Goal: Information Seeking & Learning: Learn about a topic

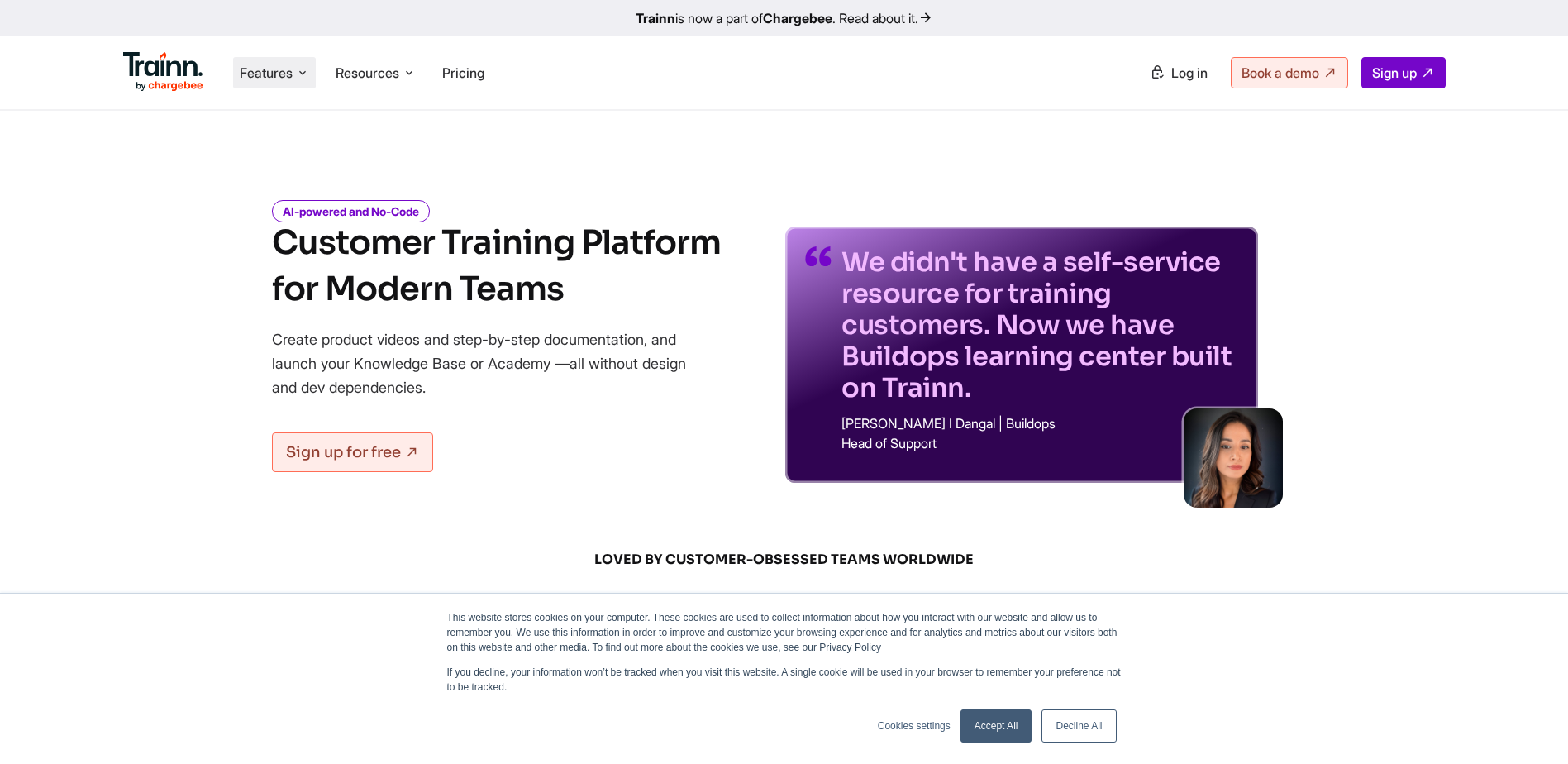
click at [267, 84] on li "Features Product Videos Create product & how-to videos in multiple languages. G…" at bounding box center [274, 72] width 83 height 31
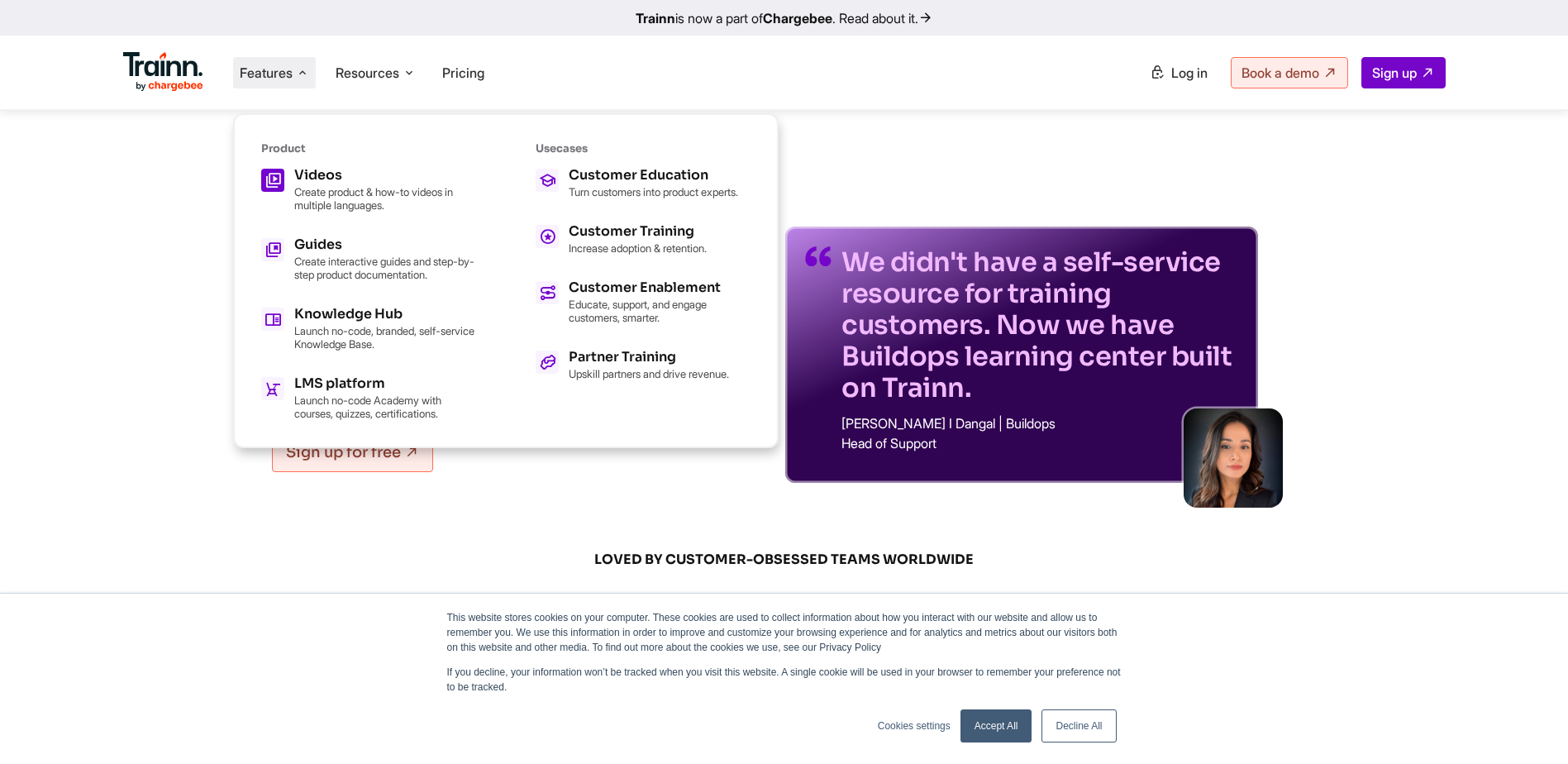
click at [342, 208] on p "Create product & how-to videos in multiple languages." at bounding box center [385, 198] width 182 height 26
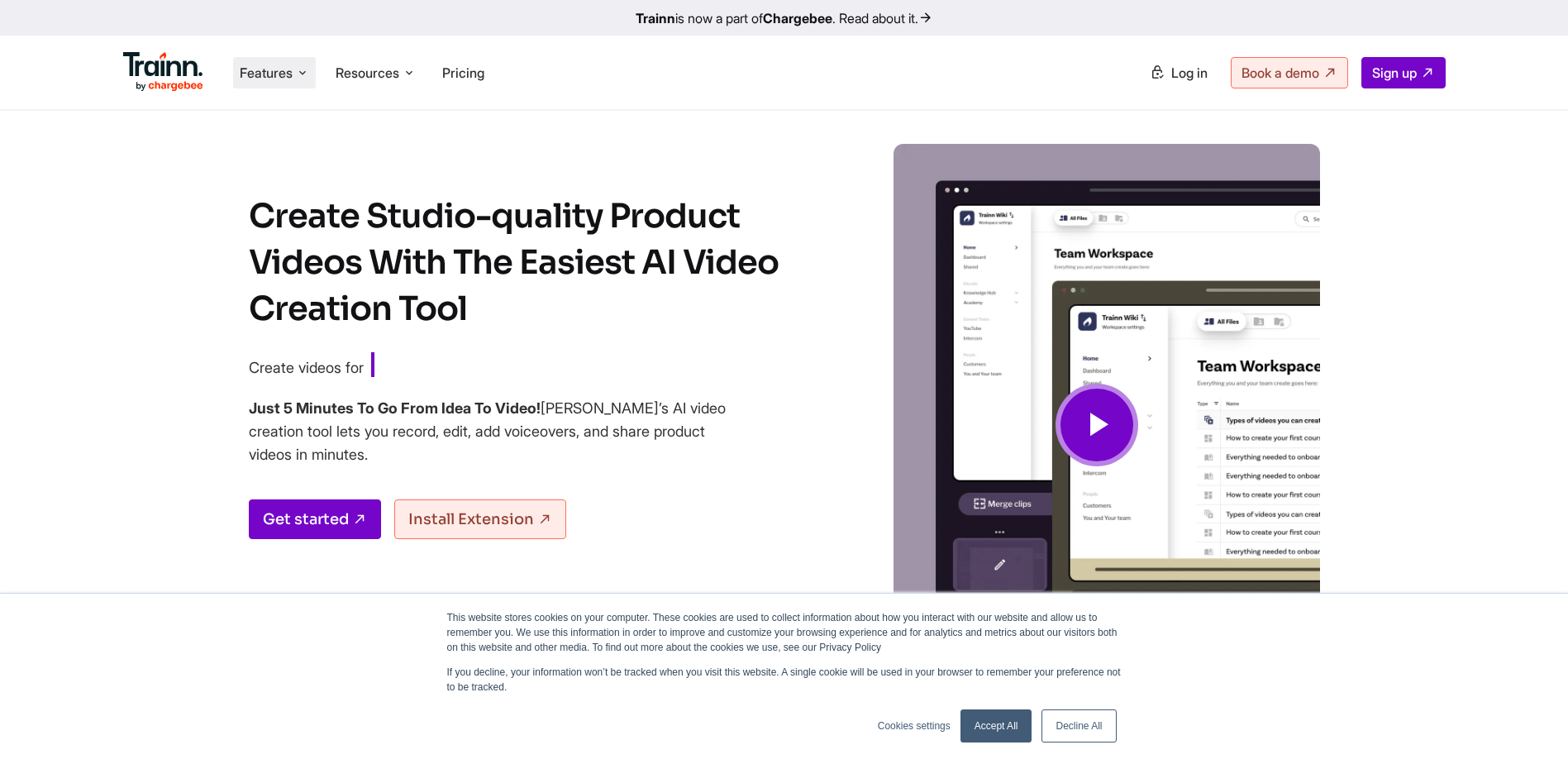
click at [266, 73] on span "Features" at bounding box center [266, 73] width 53 height 18
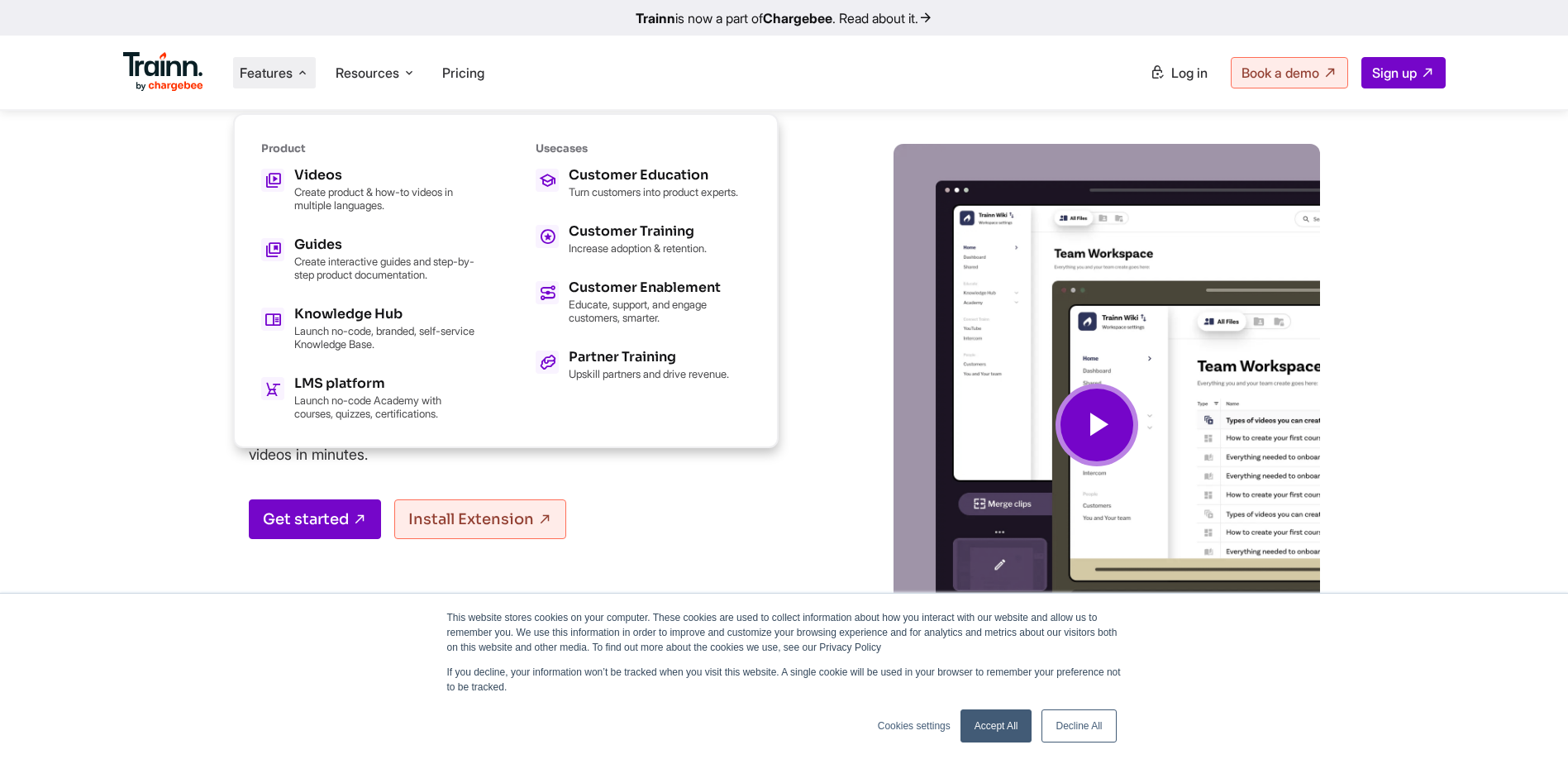
drag, startPoint x: 169, startPoint y: 130, endPoint x: 159, endPoint y: 109, distance: 23.3
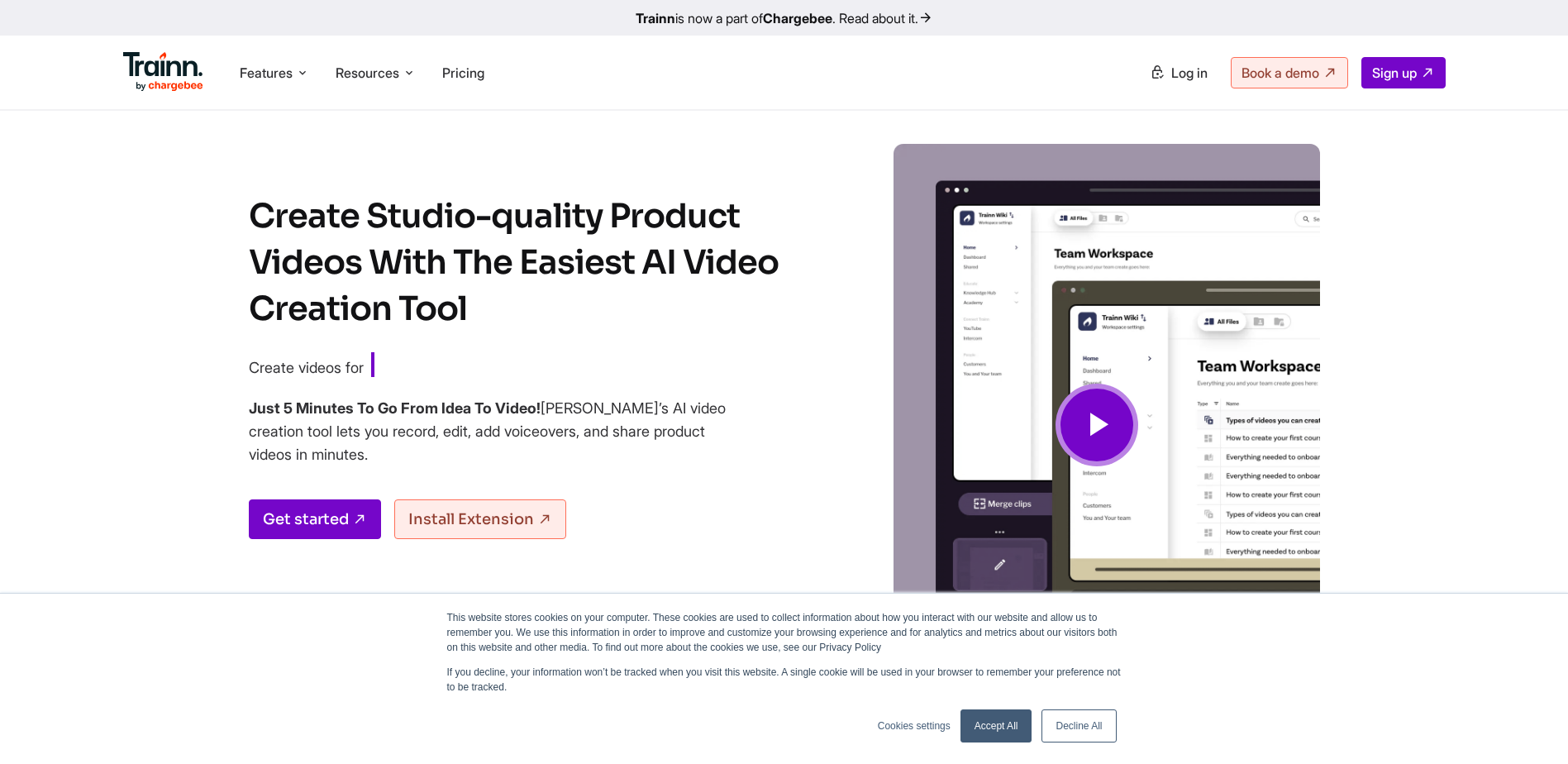
click at [159, 84] on img at bounding box center [163, 72] width 81 height 40
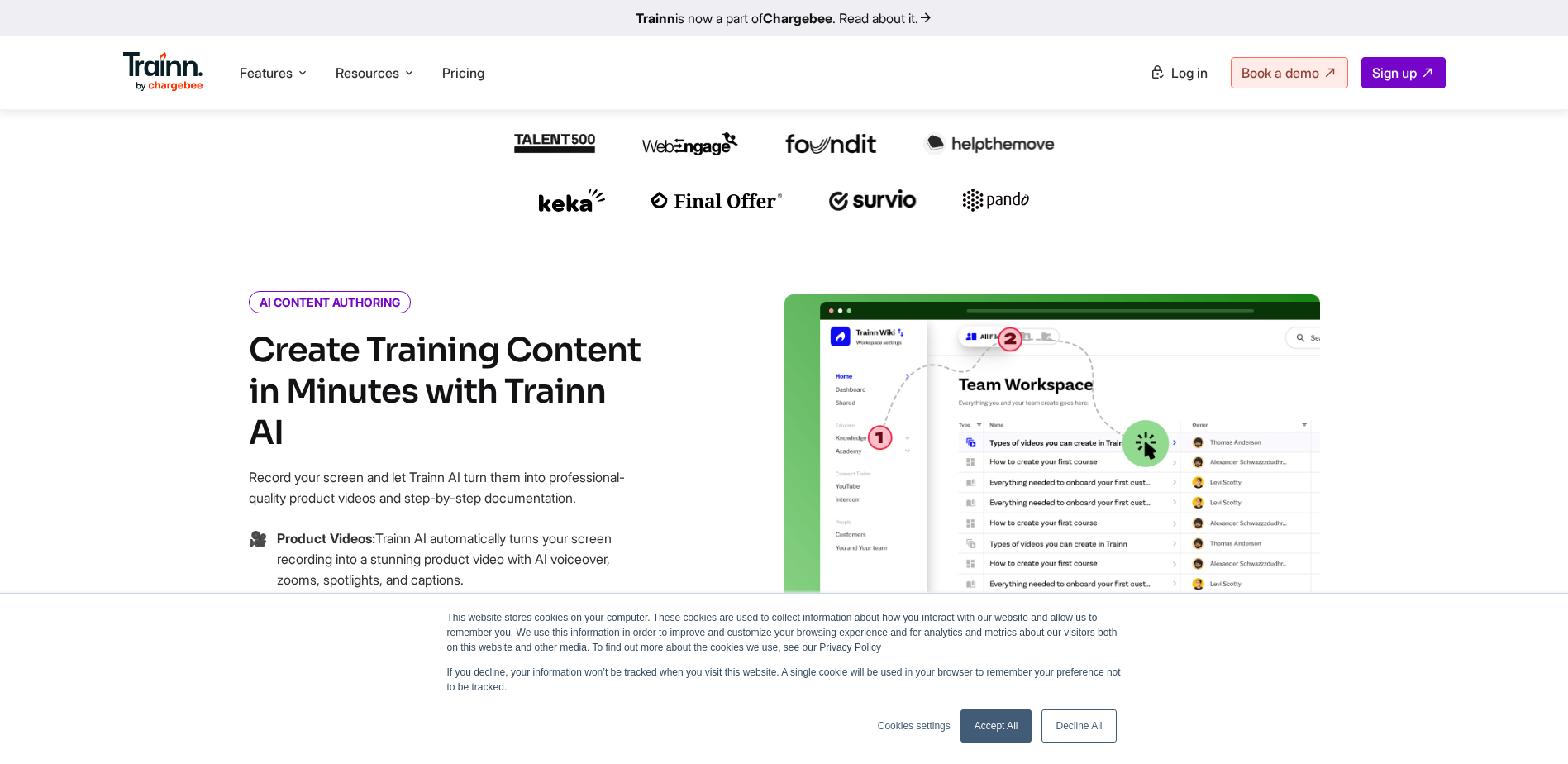
scroll to position [496, 0]
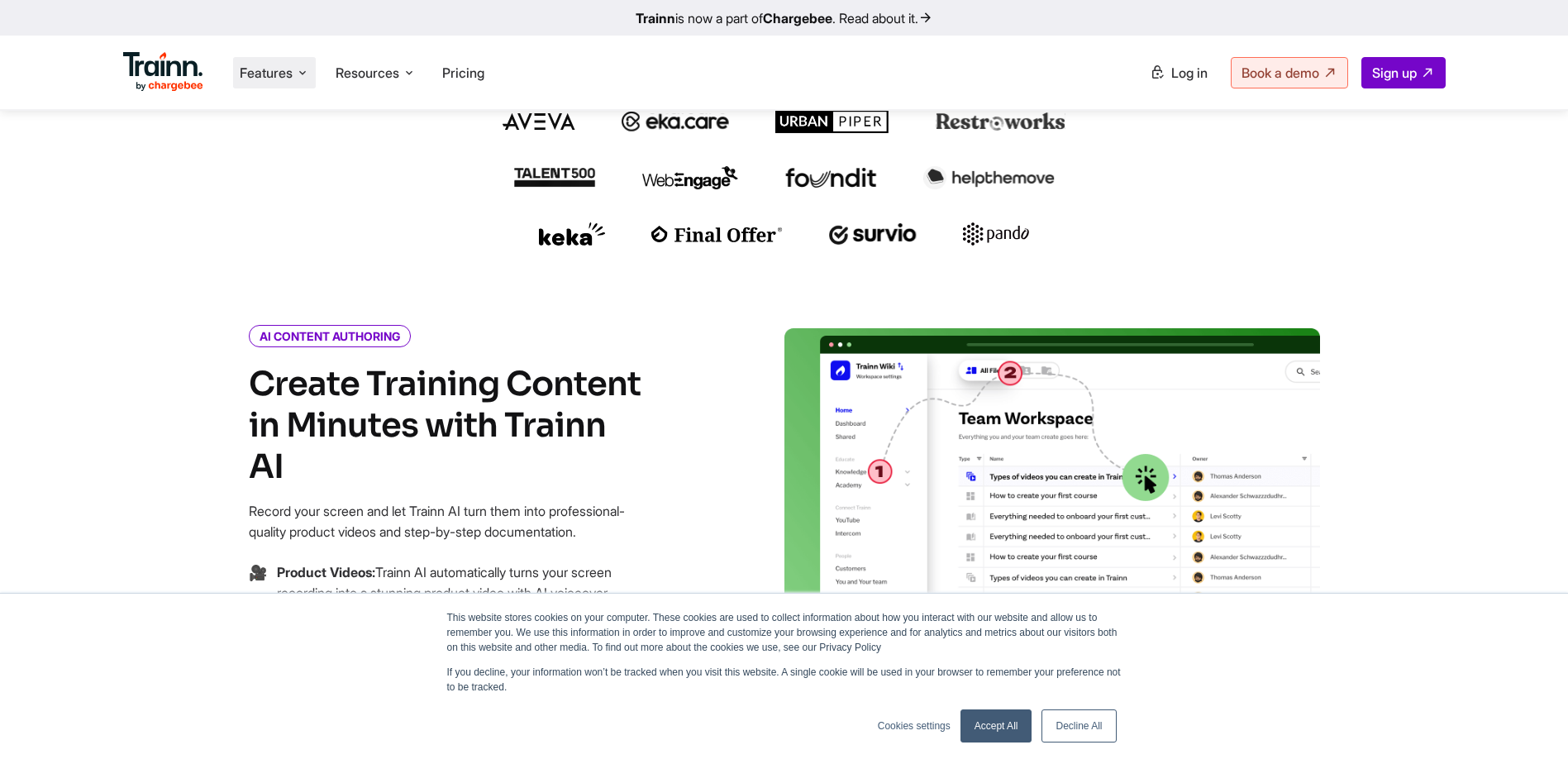
click at [264, 70] on span "Features" at bounding box center [266, 73] width 53 height 18
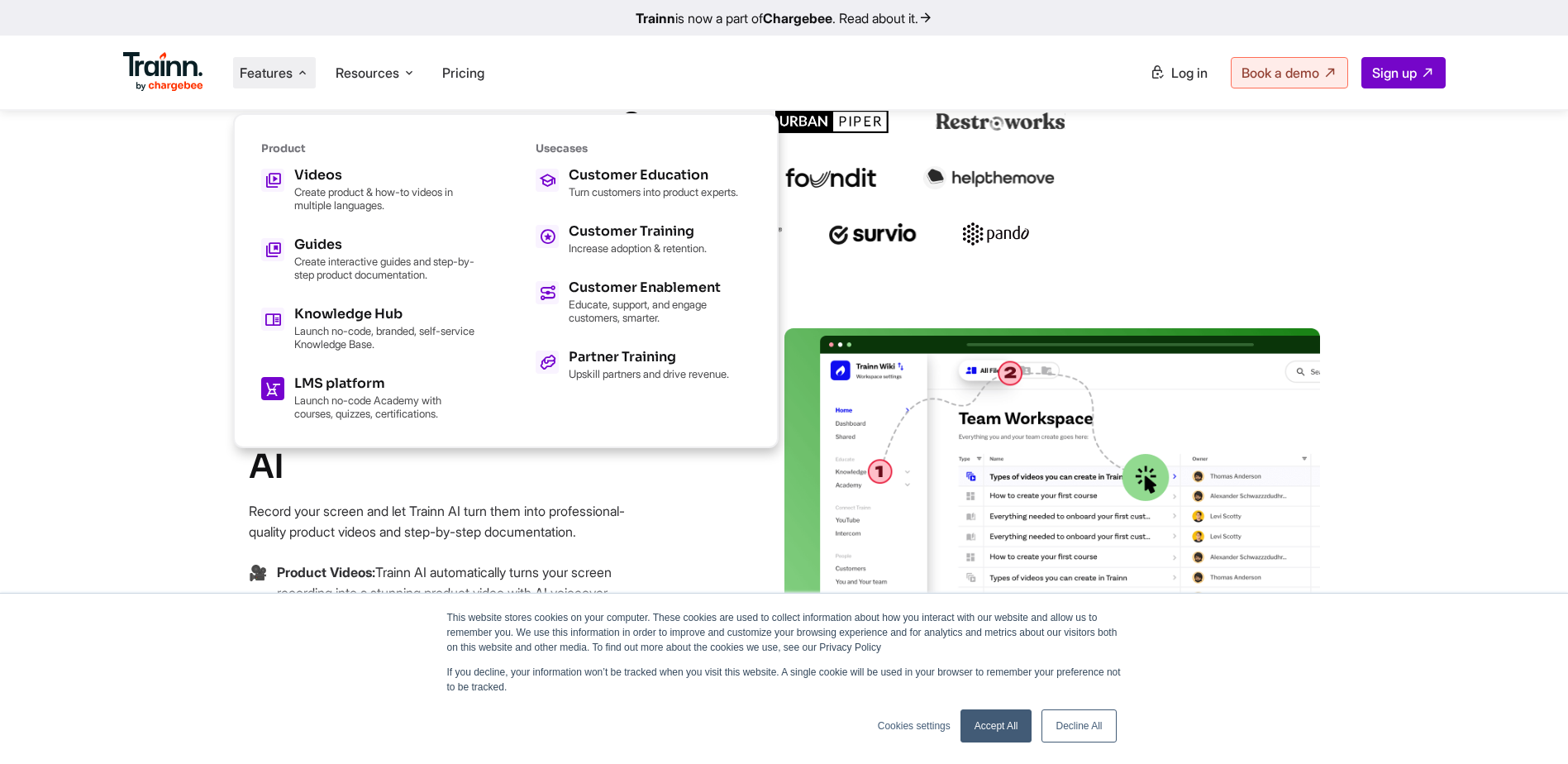
click at [361, 404] on p "Launch no-code Academy with courses, quizzes, certifications." at bounding box center [385, 407] width 182 height 26
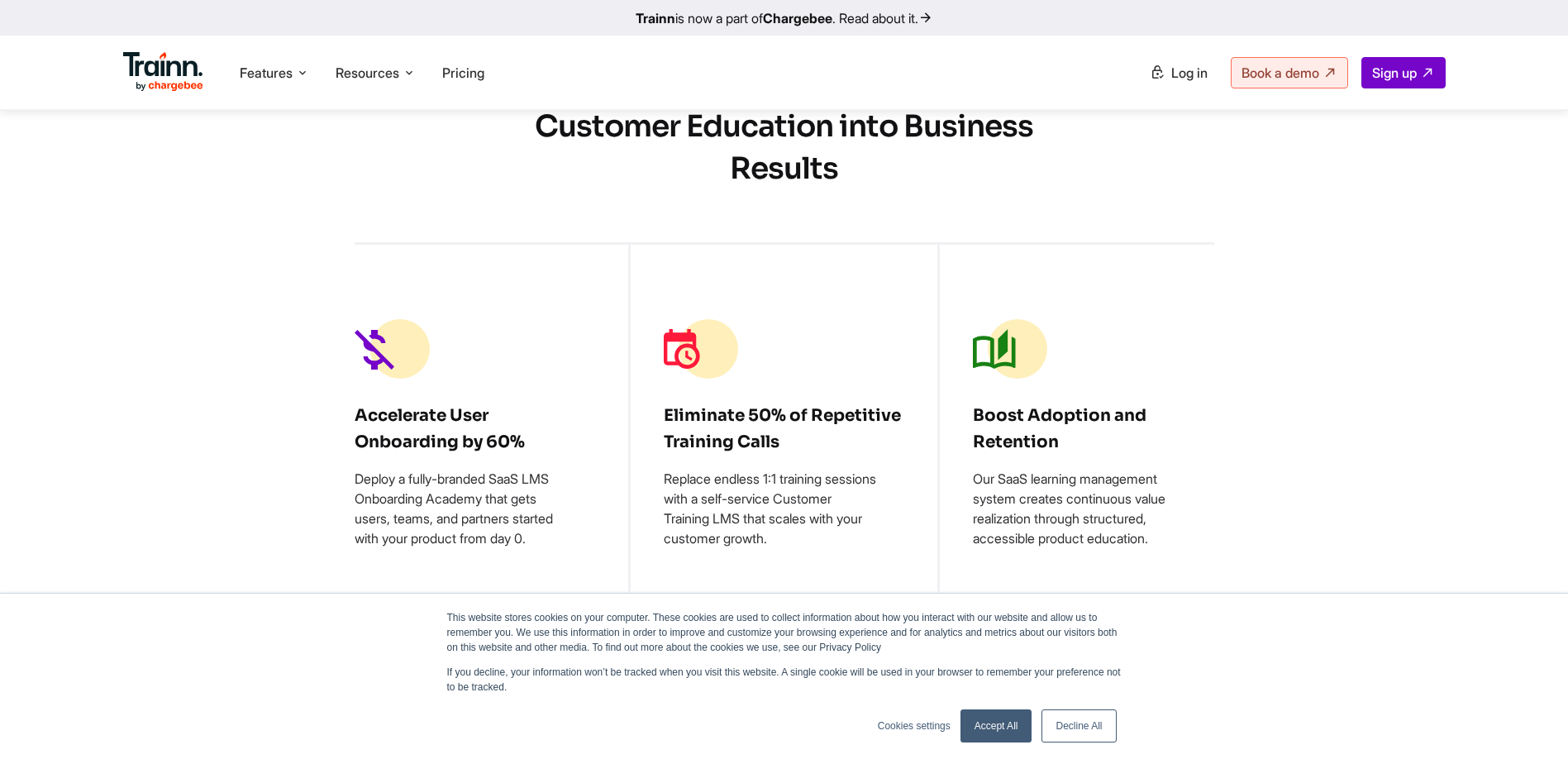
scroll to position [1406, 0]
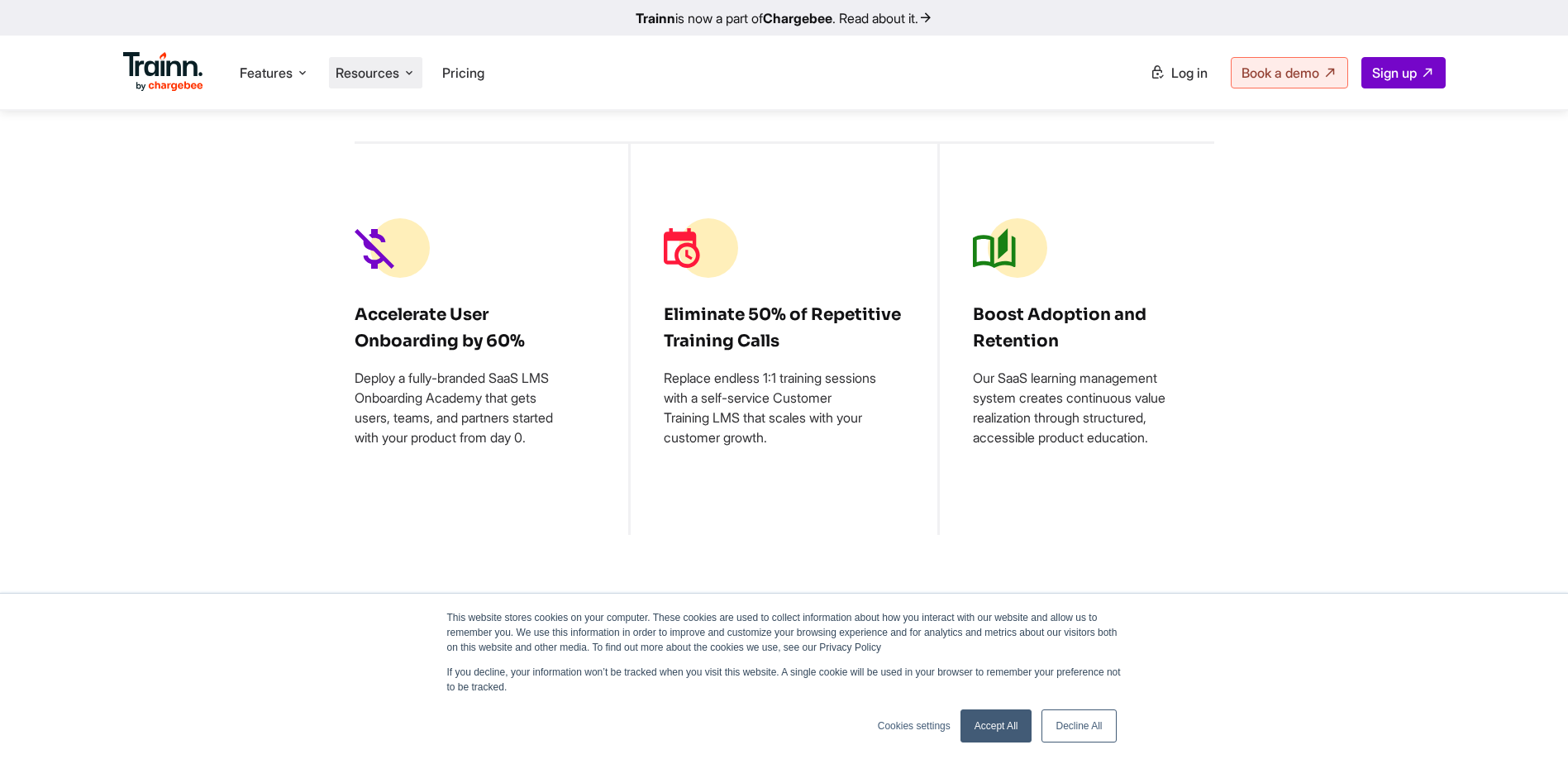
click at [370, 79] on span "Resources" at bounding box center [368, 73] width 64 height 18
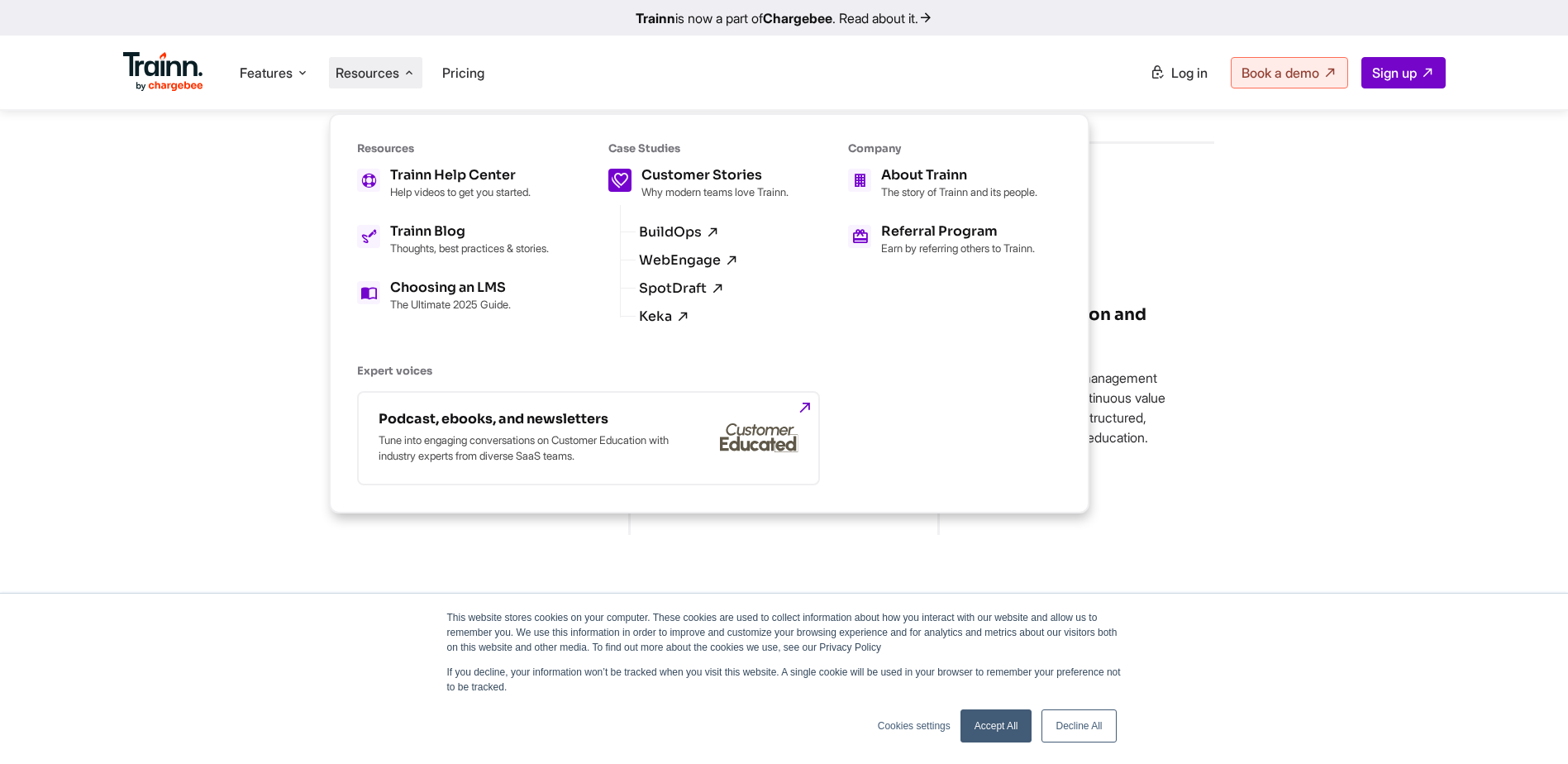
click at [735, 179] on h5 "Customer Stories" at bounding box center [715, 175] width 147 height 13
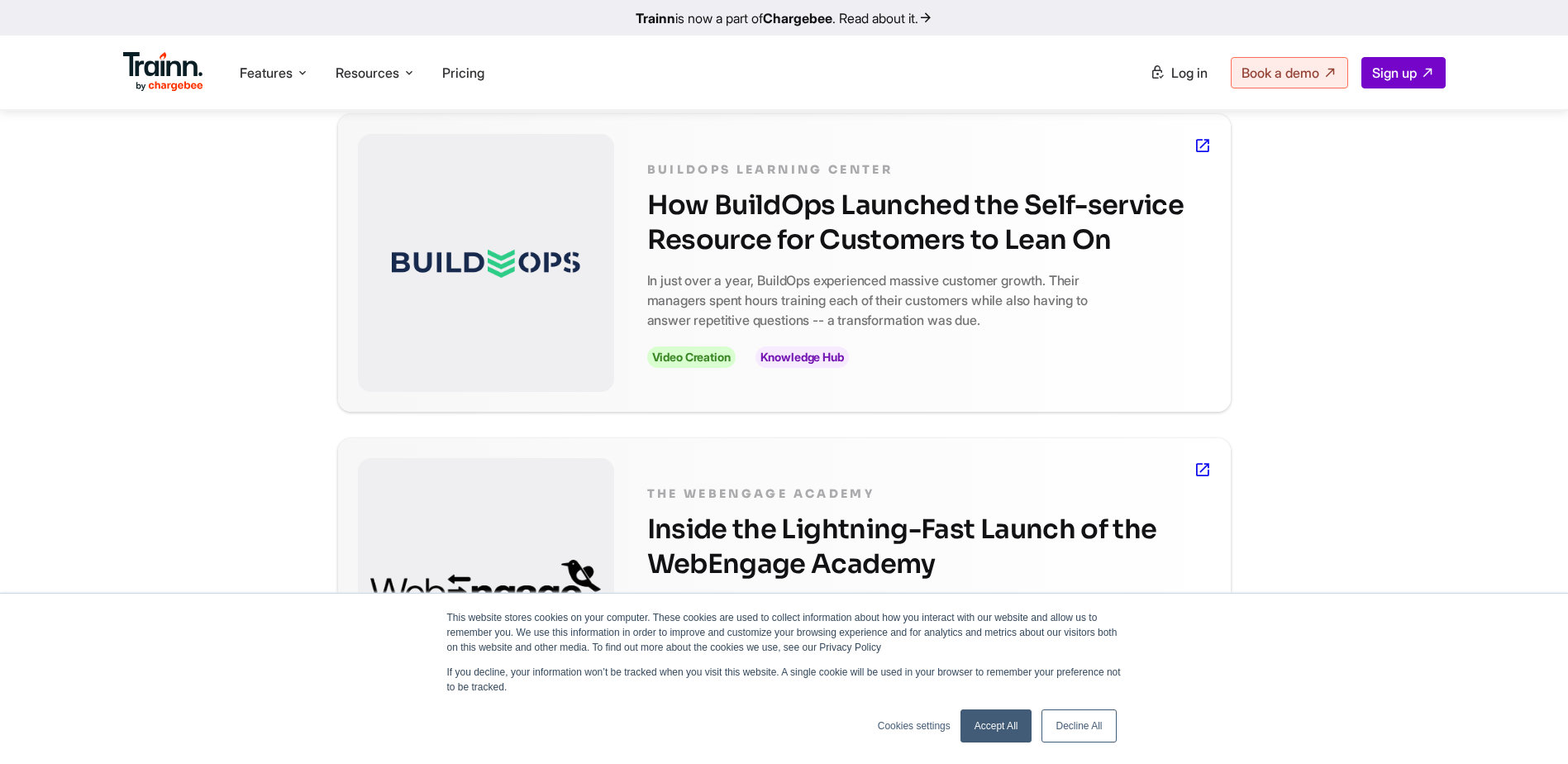
scroll to position [413, 0]
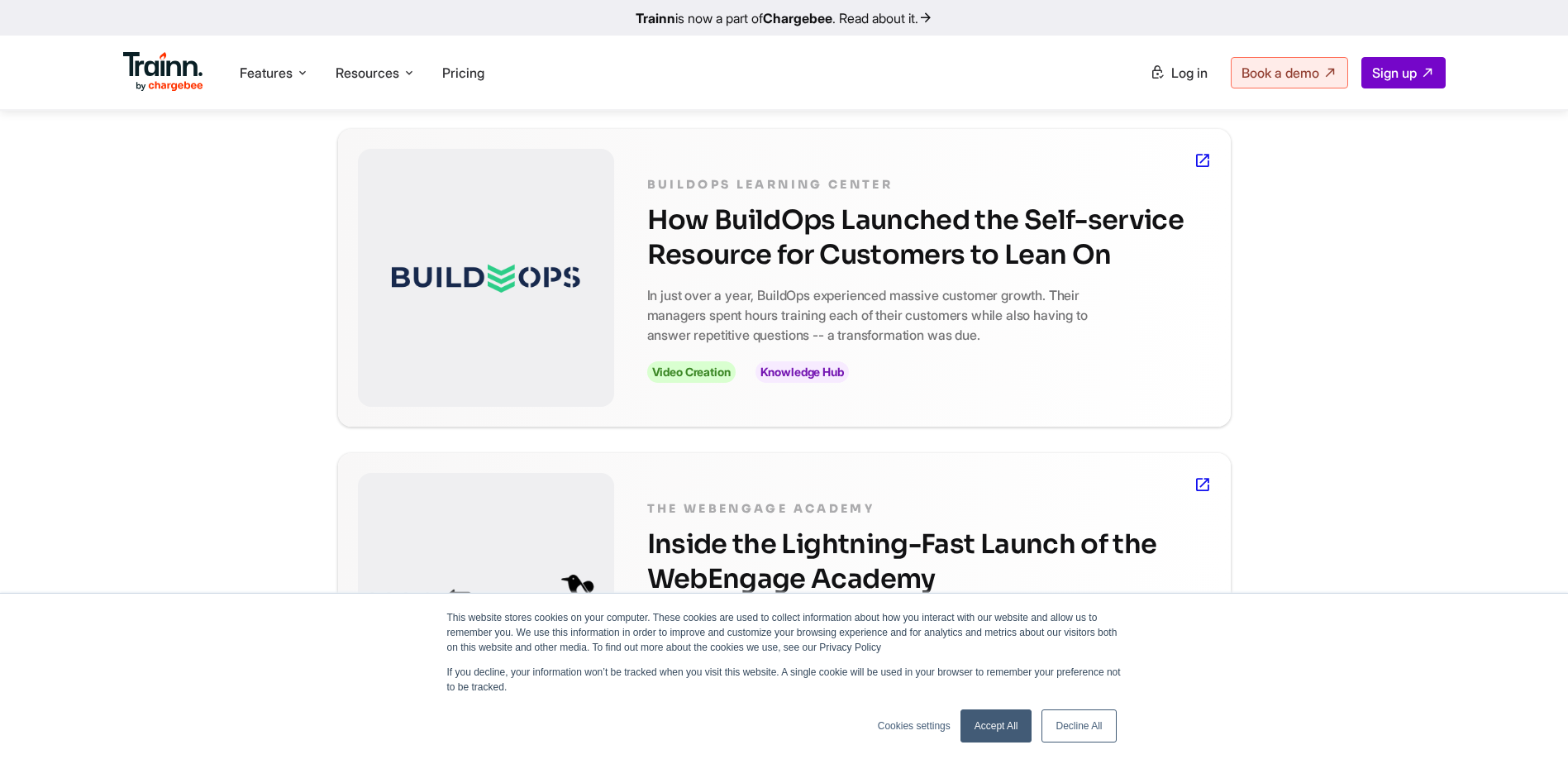
click at [700, 251] on h2 "How BuildOps Launched the Self-service Resource for Customers to Lean On" at bounding box center [928, 237] width 564 height 69
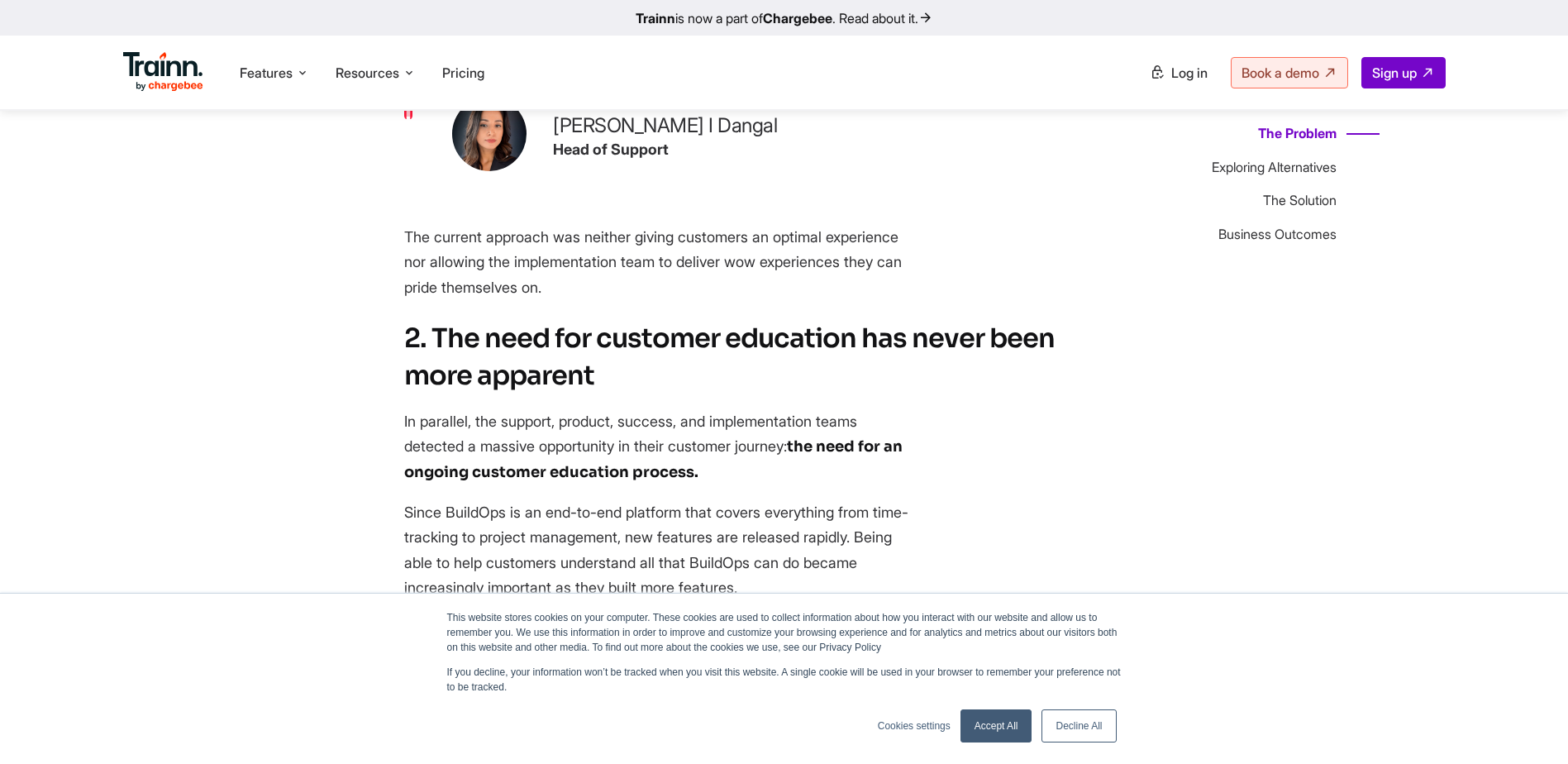
scroll to position [1488, 0]
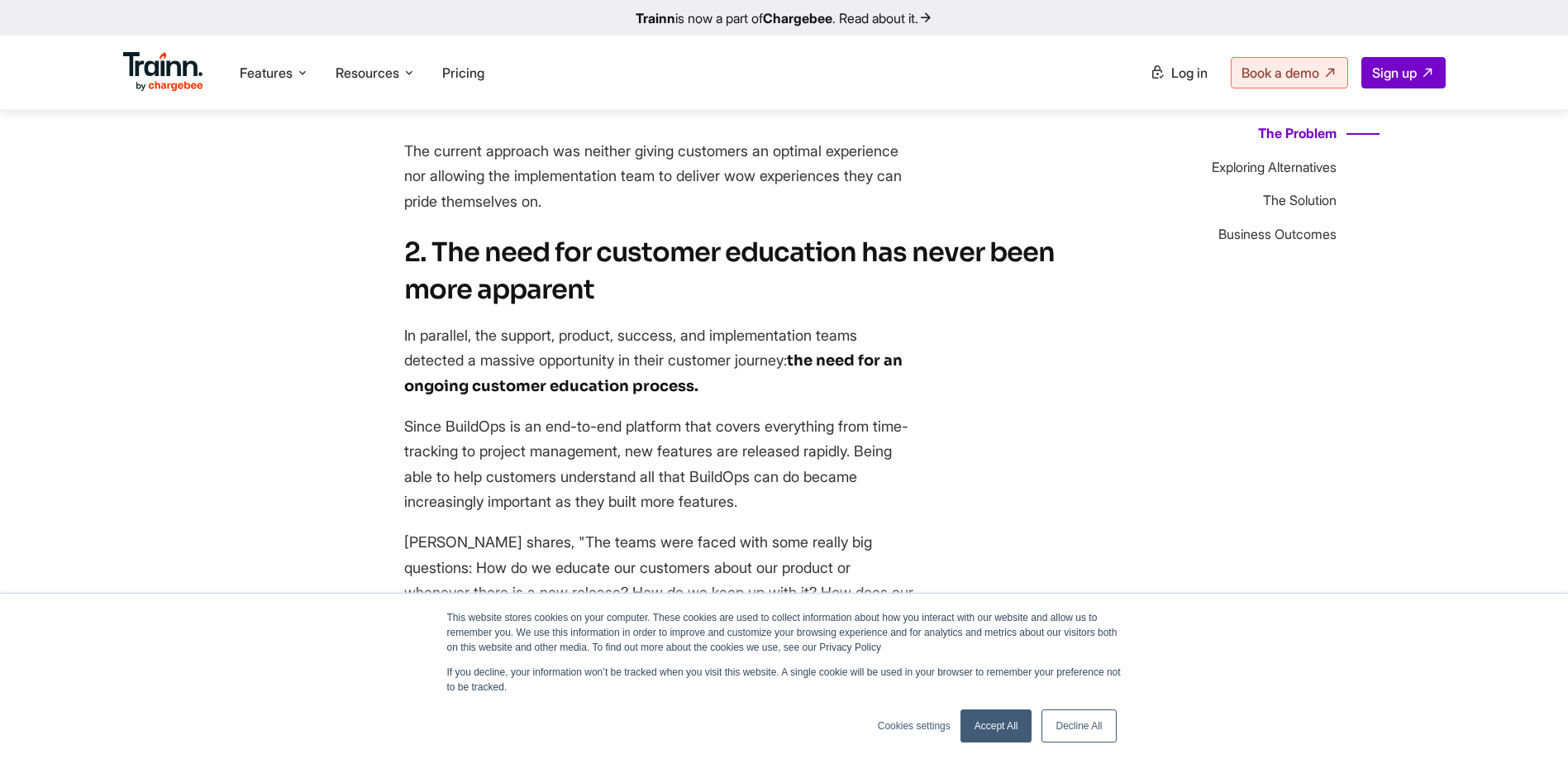
click at [976, 728] on link "Accept All" at bounding box center [996, 726] width 72 height 33
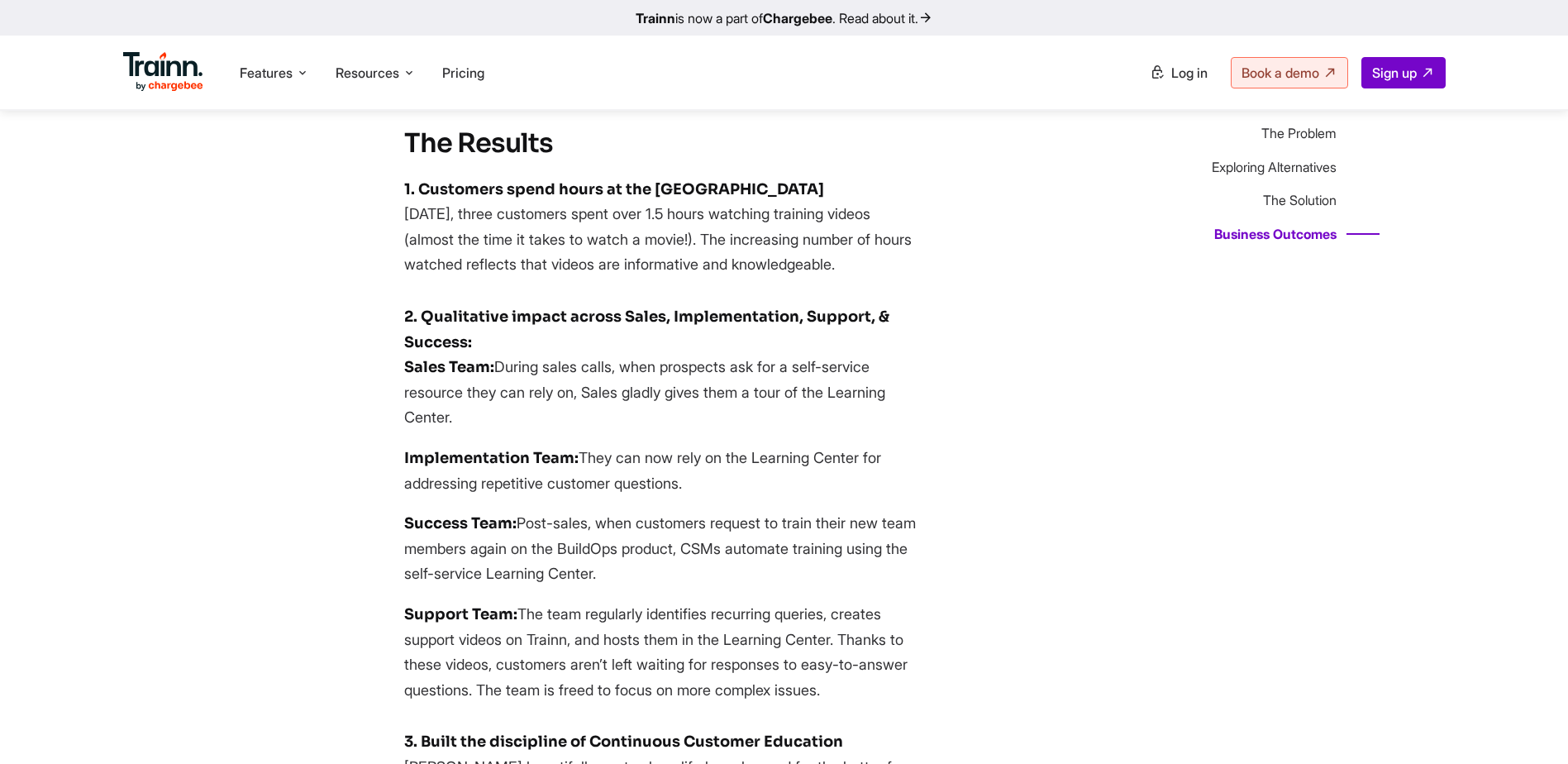
scroll to position [3142, 0]
